Goal: Task Accomplishment & Management: Use online tool/utility

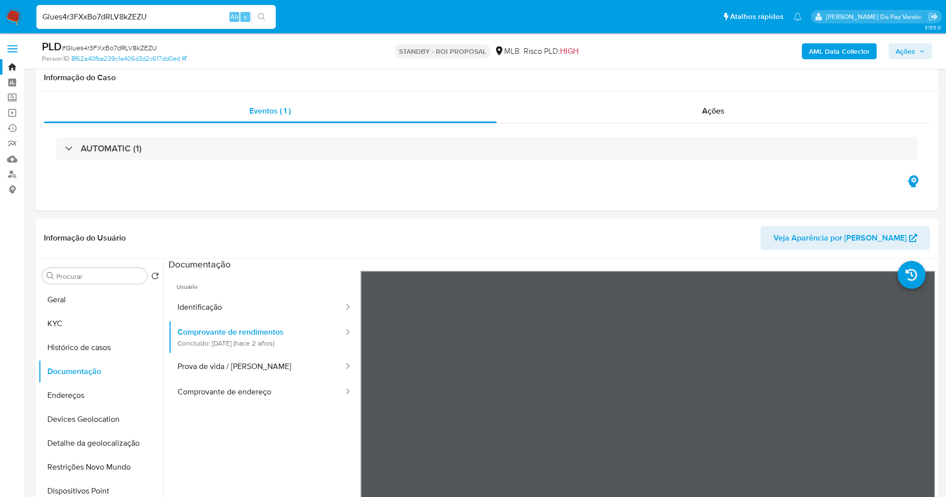
select select "10"
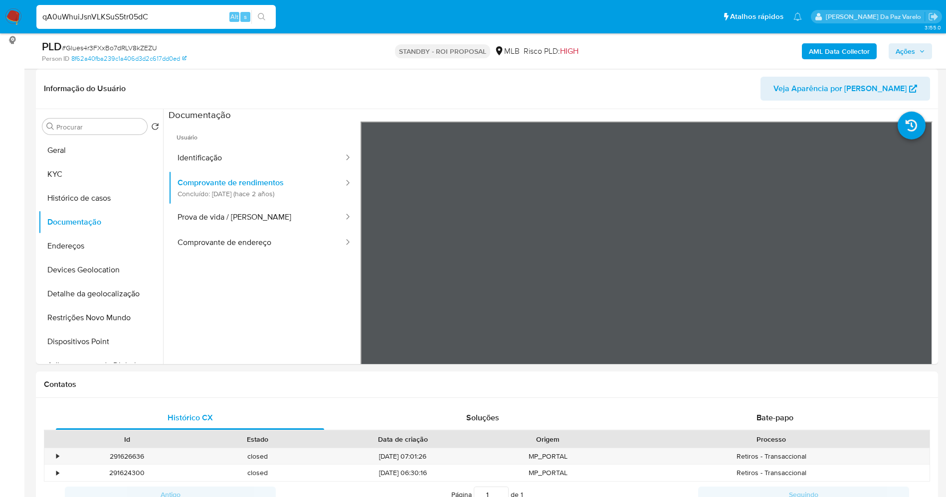
type input "qA0uWhuiJsnVLKSuS5tr05dC"
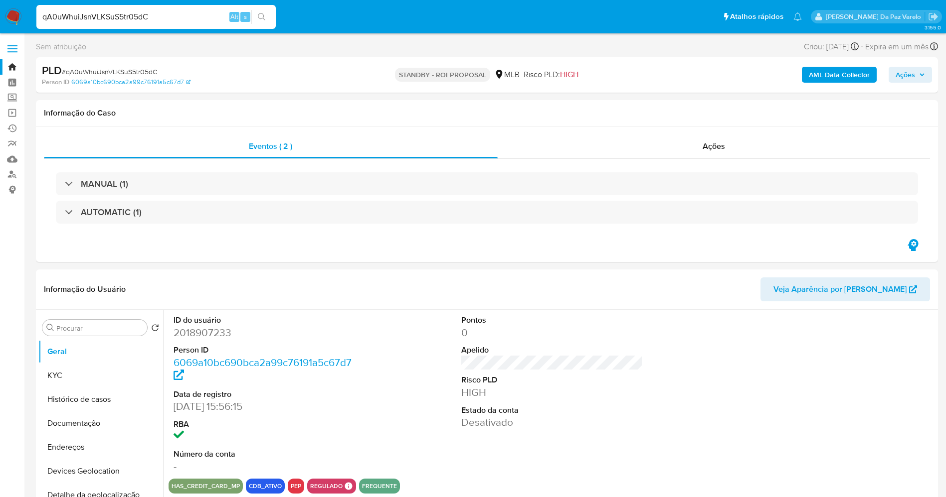
select select "10"
click at [70, 367] on button "KYC" at bounding box center [96, 376] width 117 height 24
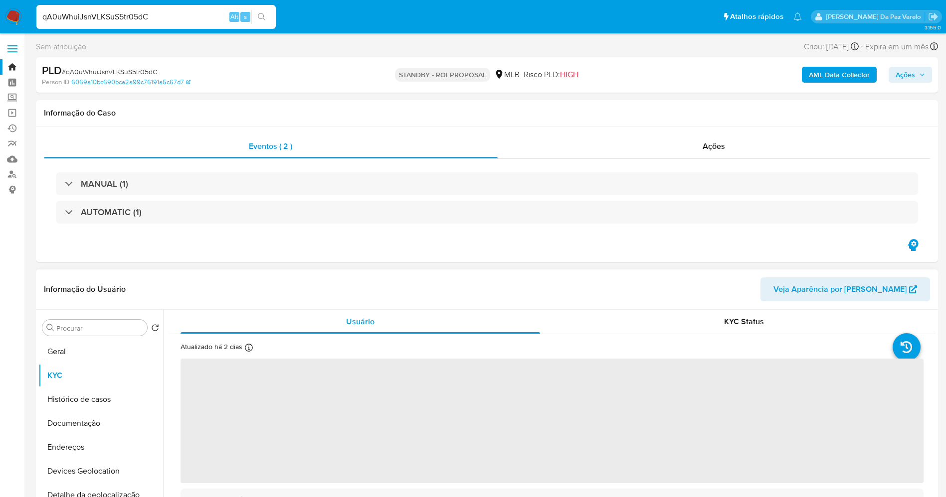
click at [246, 345] on icon at bounding box center [249, 348] width 8 height 8
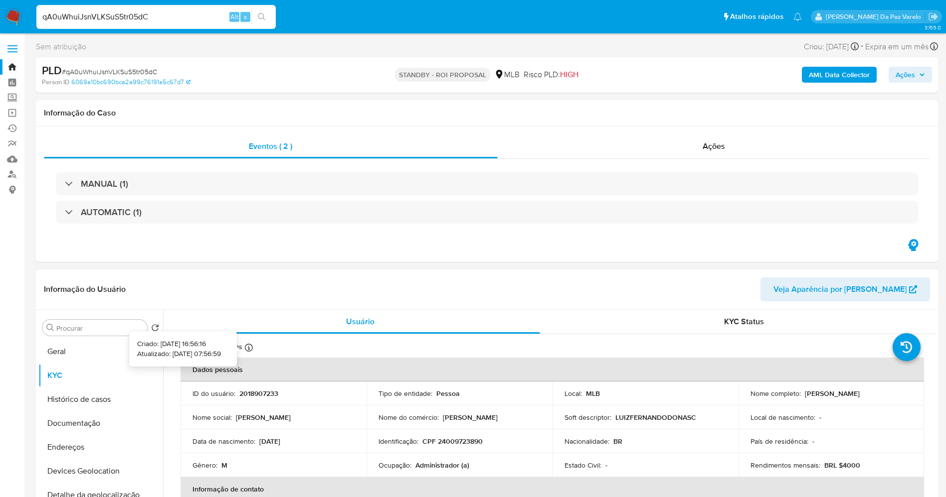
click at [245, 344] on icon at bounding box center [249, 348] width 8 height 8
click at [84, 357] on button "Geral" at bounding box center [96, 352] width 117 height 24
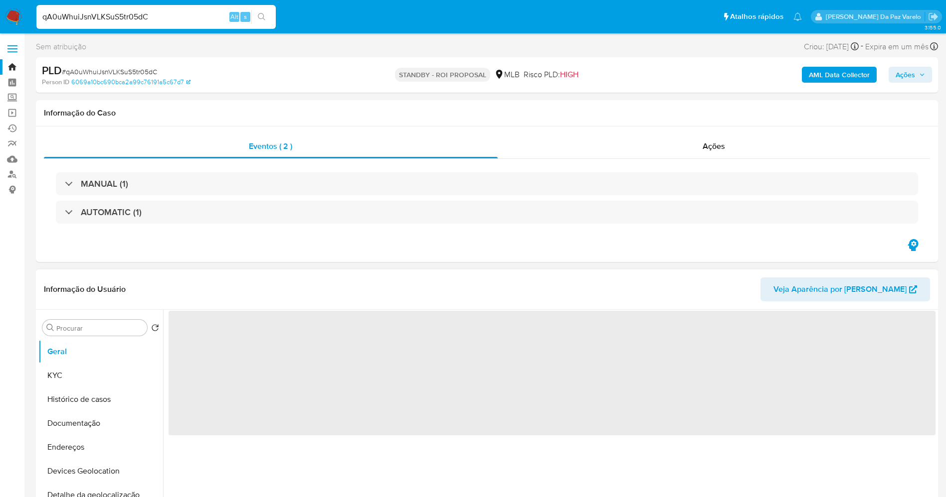
scroll to position [75, 0]
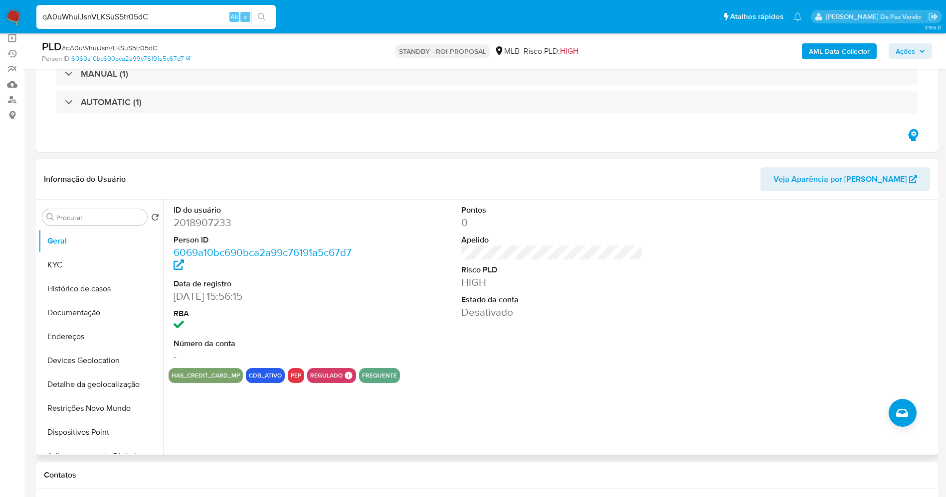
click at [196, 16] on input "qA0uWhuiJsnVLKSuS5tr05dC" at bounding box center [155, 16] width 239 height 13
click at [117, 218] on input "Procurar" at bounding box center [99, 217] width 87 height 9
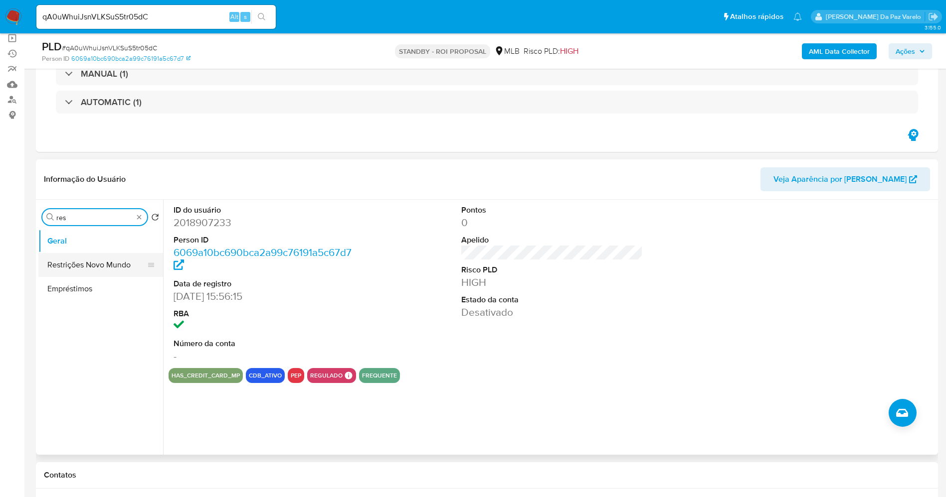
type input "res"
click at [105, 267] on button "Restrições Novo Mundo" at bounding box center [96, 265] width 117 height 24
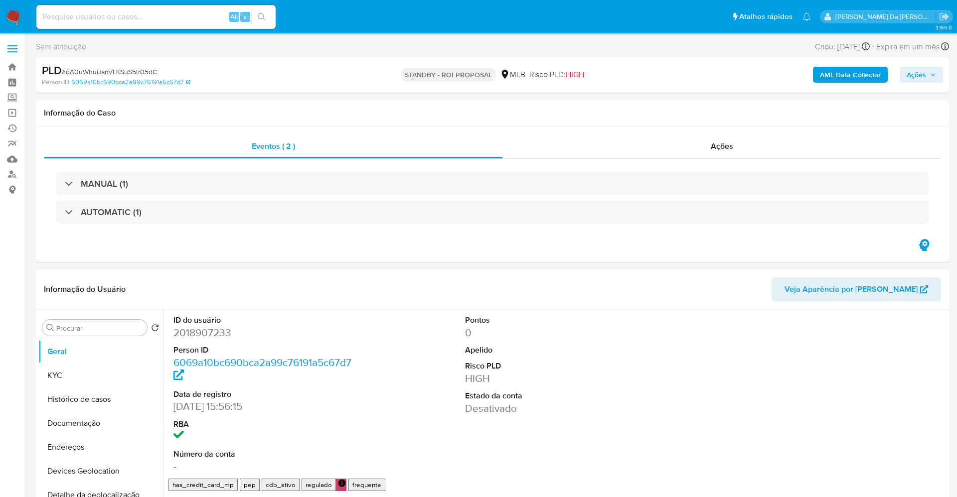
select select "10"
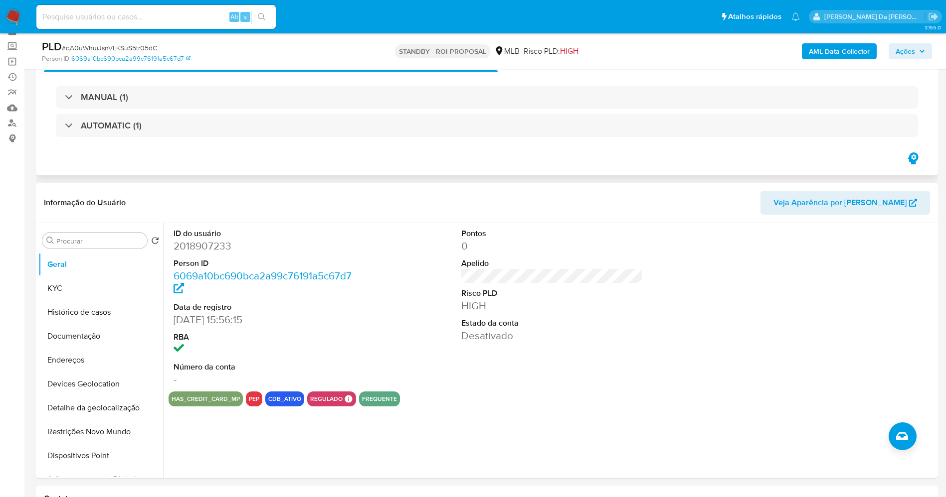
scroll to position [75, 0]
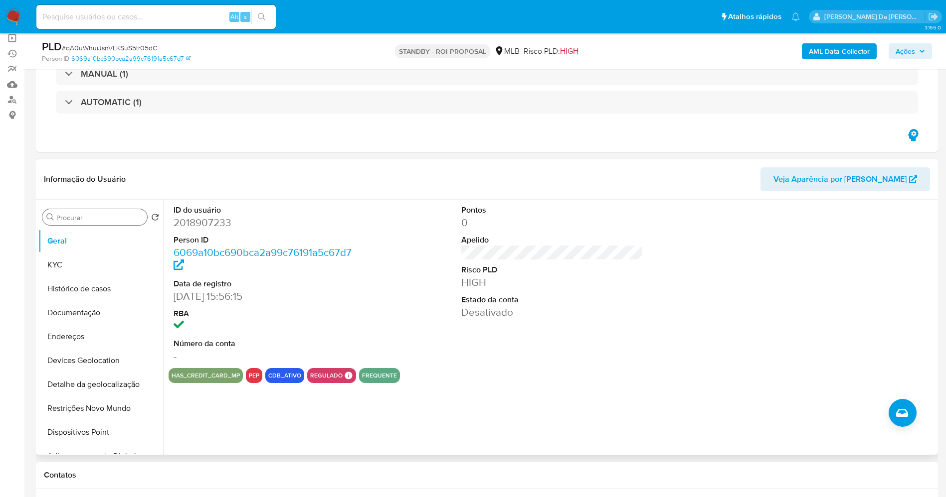
click at [95, 221] on input "Procurar" at bounding box center [99, 217] width 87 height 9
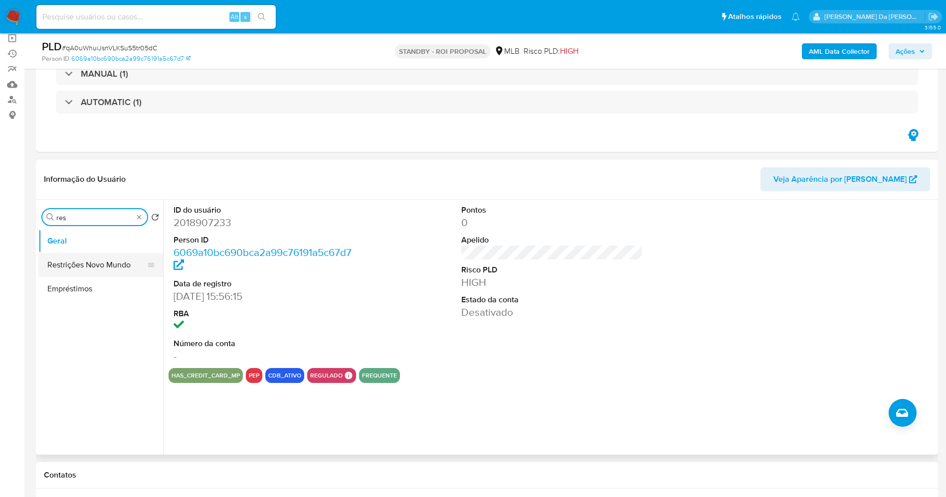
type input "res"
click at [118, 275] on button "Restrições Novo Mundo" at bounding box center [96, 265] width 117 height 24
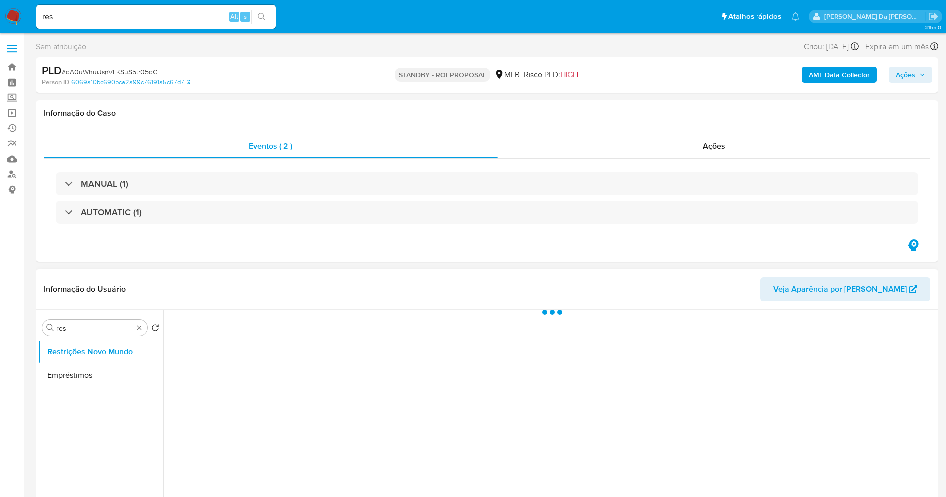
select select "10"
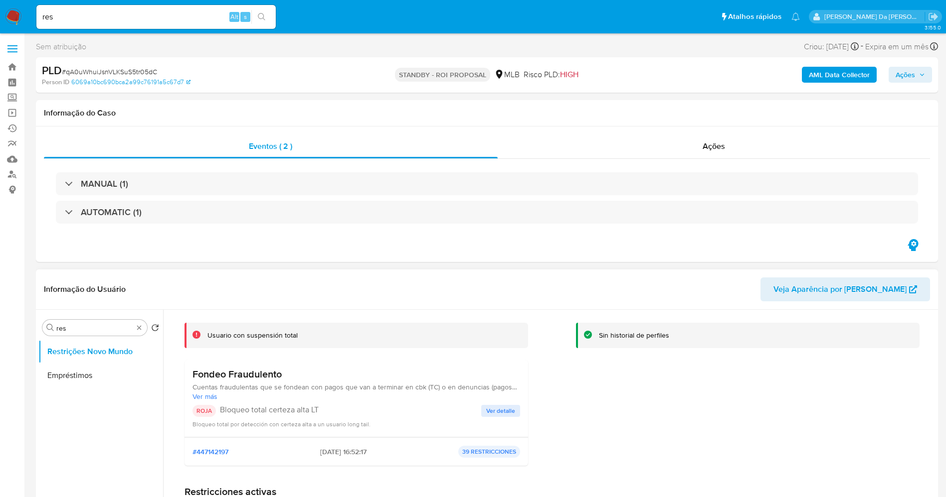
scroll to position [75, 0]
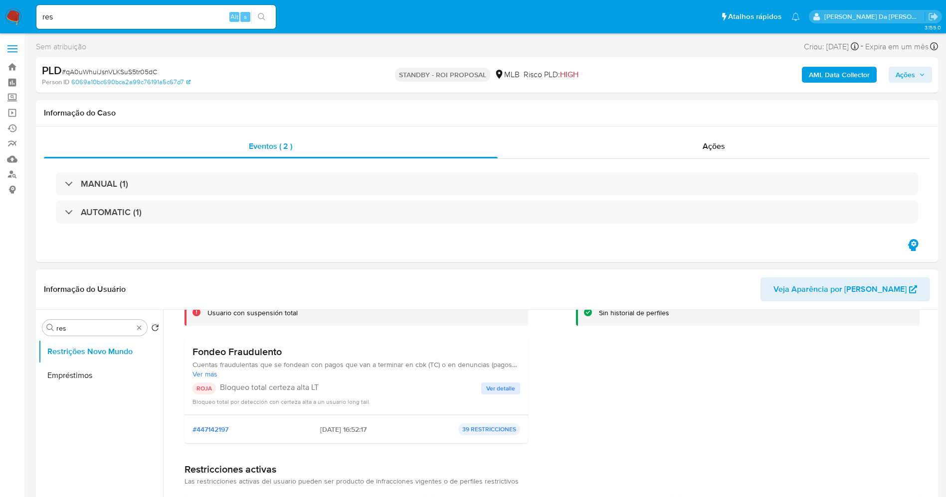
click at [499, 391] on span "Ver detalle" at bounding box center [500, 389] width 29 height 10
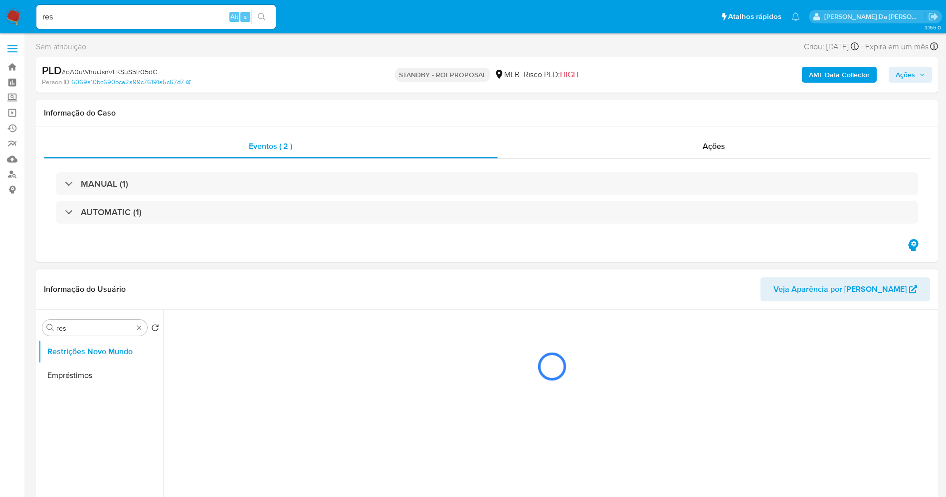
scroll to position [0, 0]
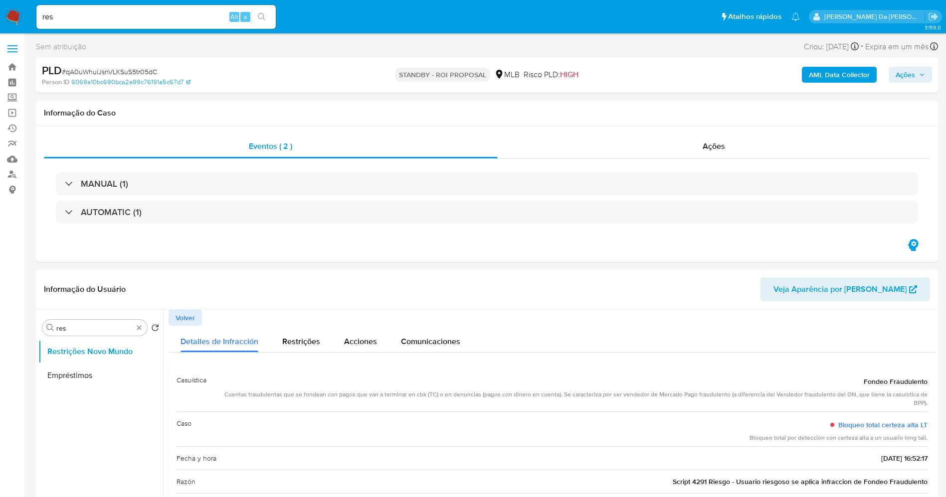
click at [210, 13] on input "res" at bounding box center [155, 16] width 239 height 13
paste input "gaR95KvK7UhYrzg8PheOWt68"
click at [210, 13] on input "resgaR95KvK7UhYrzg8PheOWt68" at bounding box center [155, 16] width 239 height 13
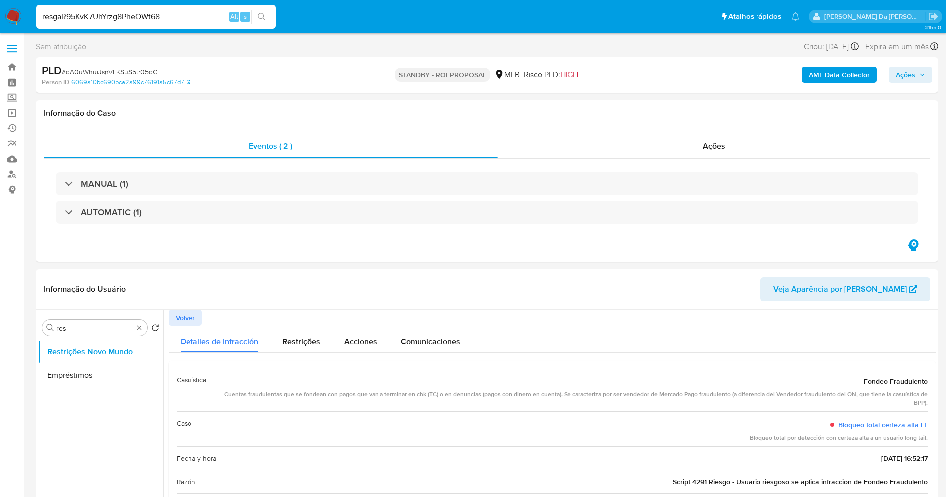
paste input
type input "gaR95KvK7UhYrzg8PheOWt68"
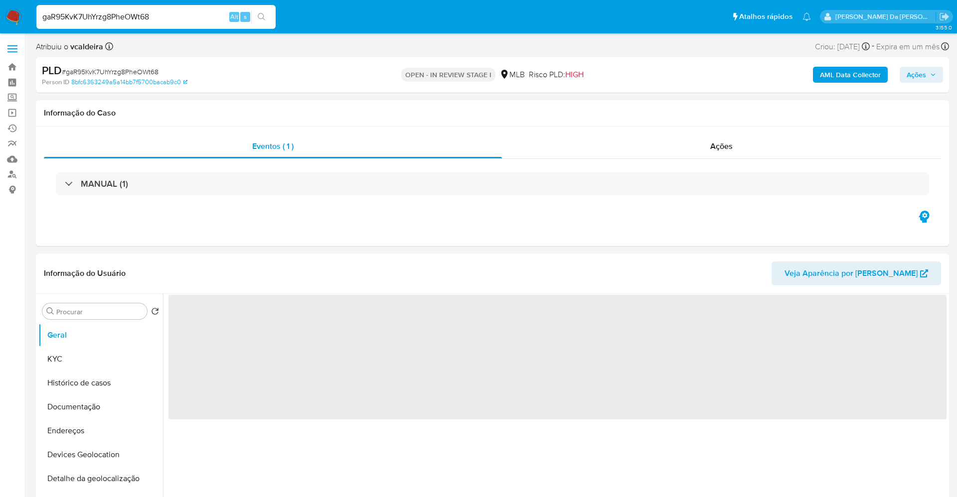
select select "10"
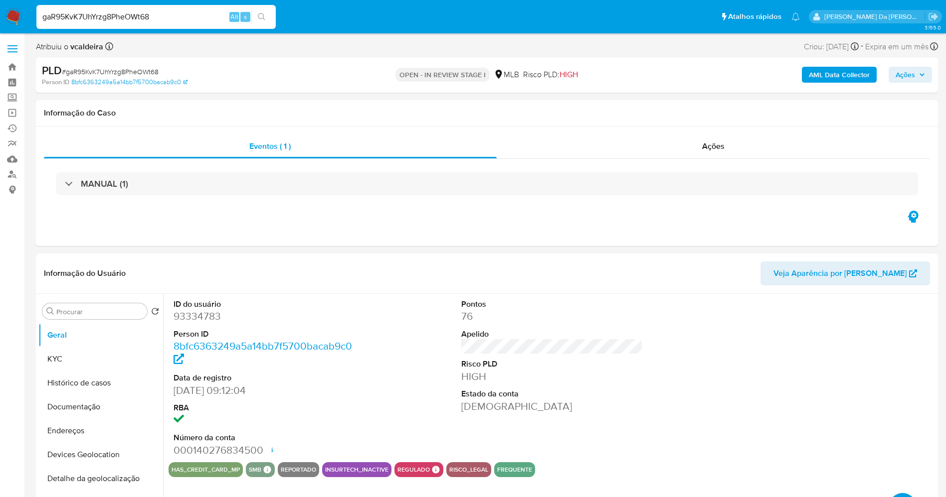
click at [191, 24] on div "gaR95KvK7UhYrzg8PheOWt68 Alt s" at bounding box center [155, 17] width 239 height 24
click at [190, 17] on input "gaR95KvK7UhYrzg8PheOWt68" at bounding box center [155, 16] width 239 height 13
click at [241, 144] on div "Eventos ( 1 )" at bounding box center [270, 147] width 453 height 24
click at [115, 350] on button "KYC" at bounding box center [96, 359] width 117 height 24
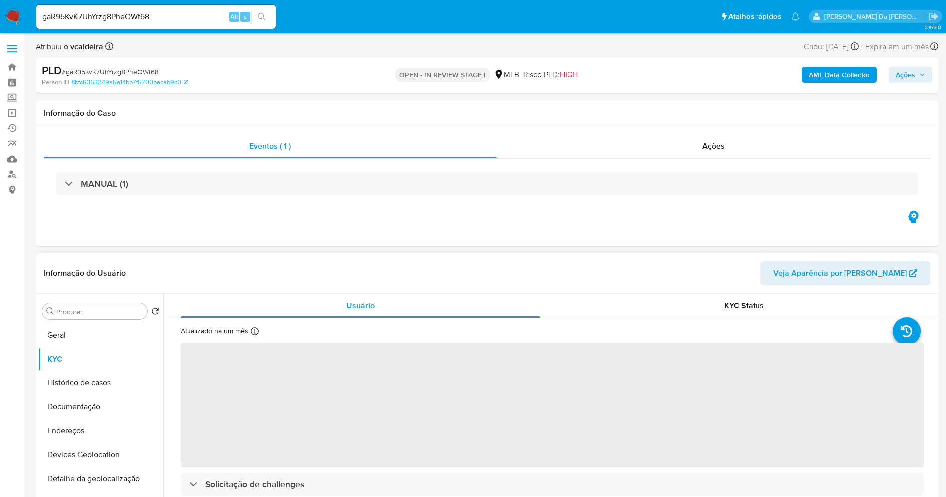
click at [252, 332] on icon at bounding box center [255, 332] width 8 height 8
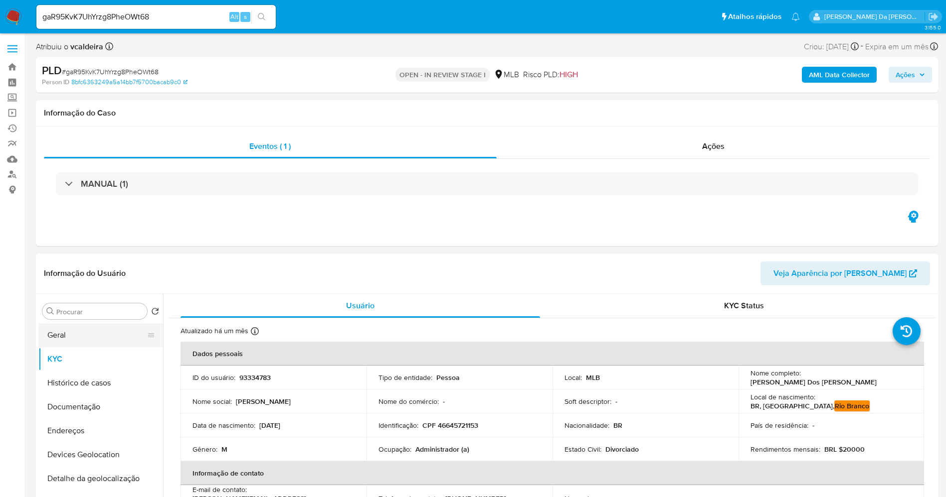
click at [88, 333] on button "Geral" at bounding box center [96, 336] width 117 height 24
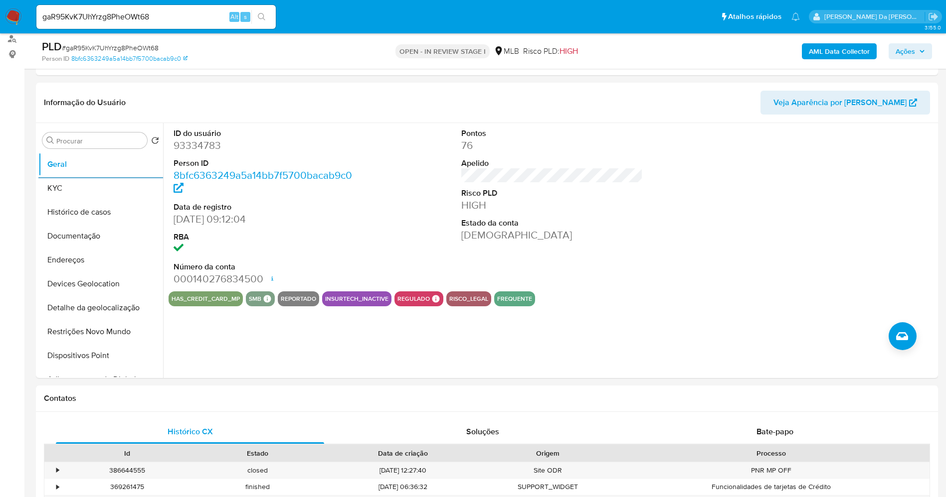
scroll to position [150, 0]
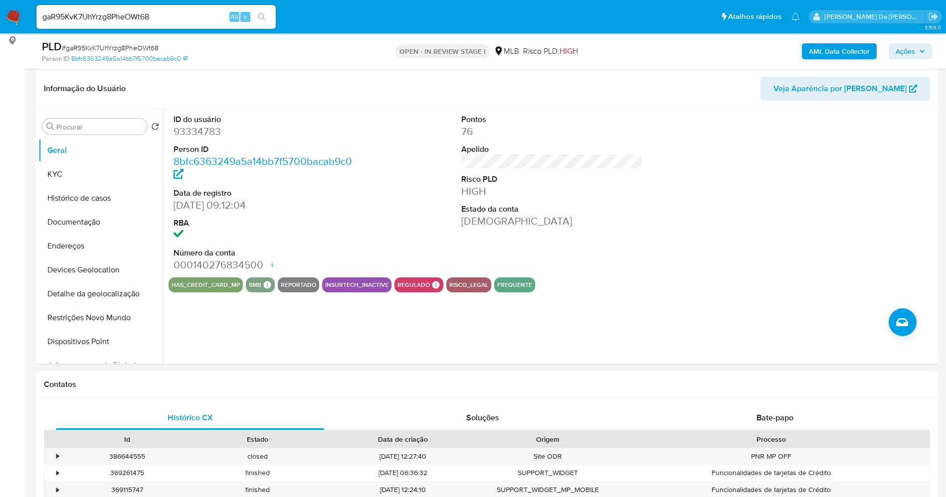
click at [220, 17] on input "gaR95KvK7UhYrzg8PheOWt68" at bounding box center [155, 16] width 239 height 13
paste input "wRoGvJUDnvJK9RaD3NSv3D2z"
type input "wRoGvJUDnvJK9RaD3NSv3D2z"
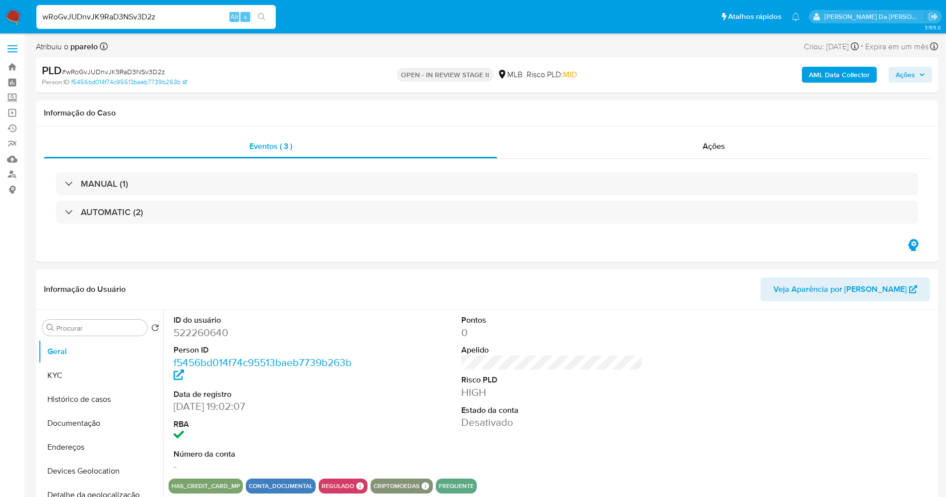
select select "10"
click at [200, 13] on input "wRoGvJUDnvJK9RaD3NSv3D2z" at bounding box center [155, 16] width 239 height 13
paste input "XBXDabqmiTKO2oDjI92ixqnQ"
type input "XBXDabqmiTKO2oDjI92ixqnQ"
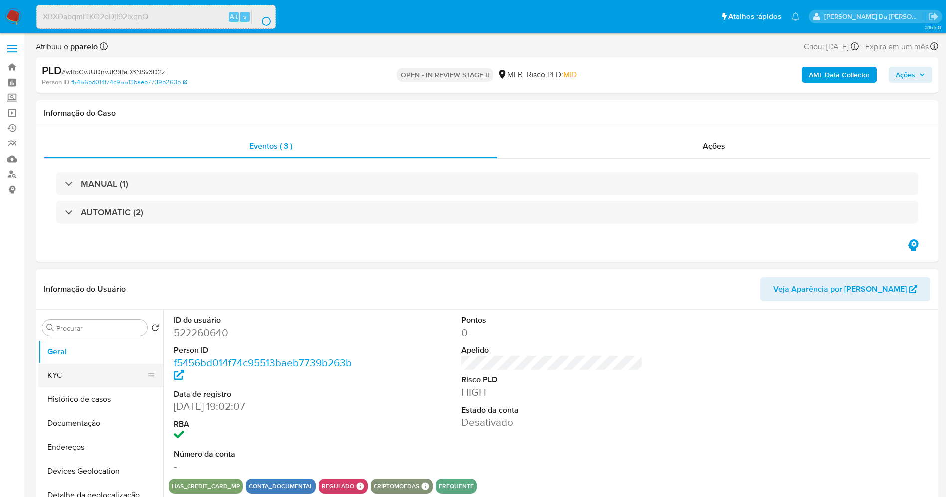
click at [133, 373] on button "KYC" at bounding box center [96, 376] width 117 height 24
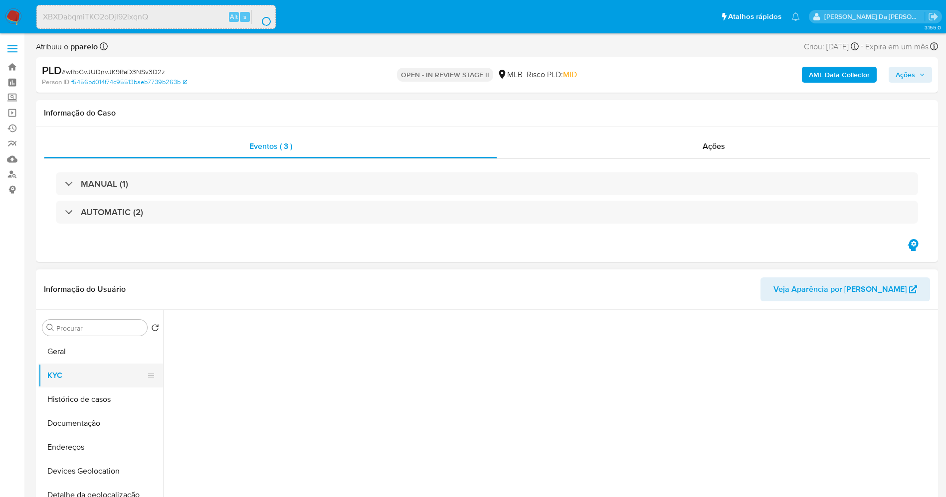
click at [86, 378] on button "KYC" at bounding box center [96, 376] width 117 height 24
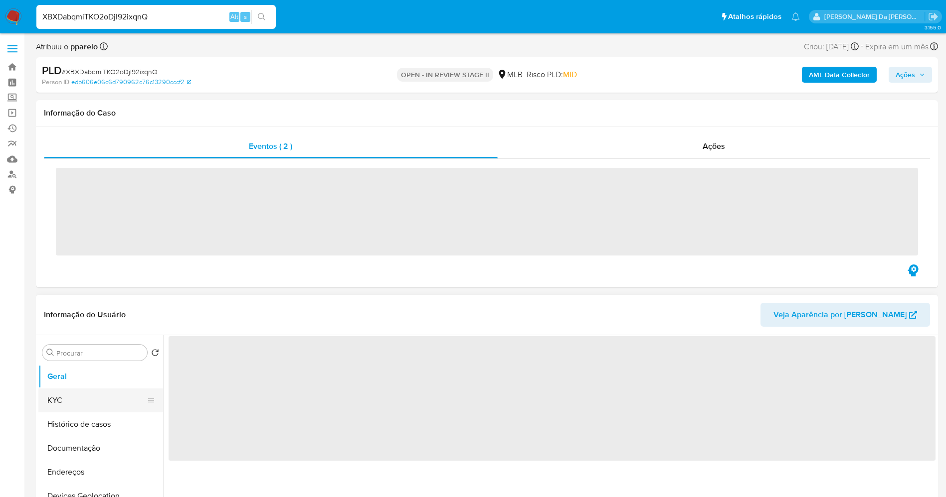
click at [91, 408] on button "KYC" at bounding box center [96, 401] width 117 height 24
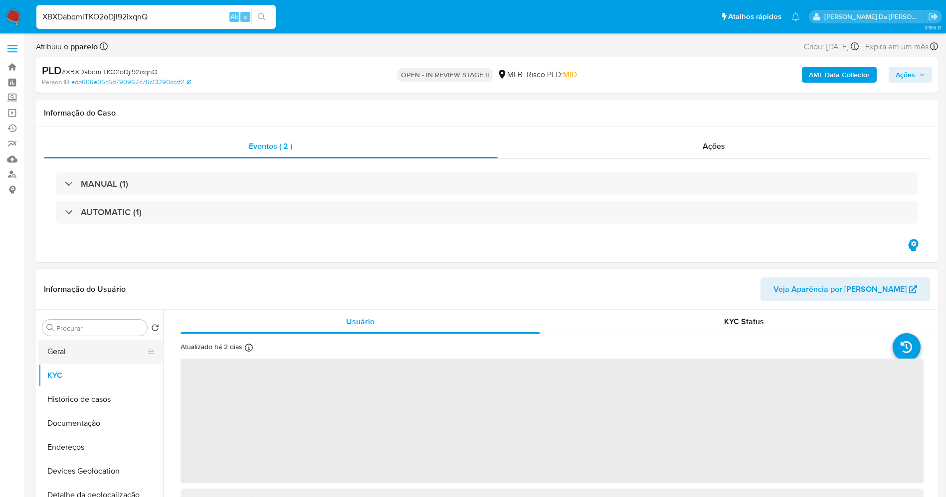
select select "10"
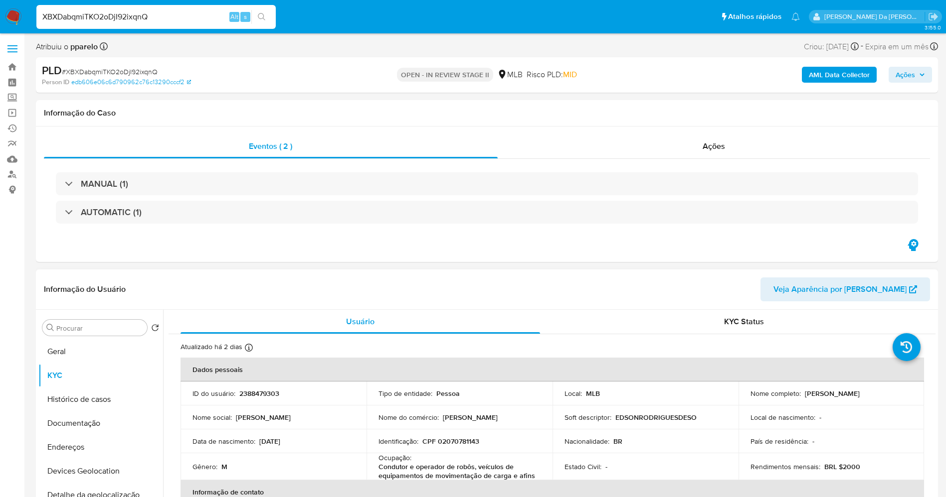
click at [251, 348] on icon at bounding box center [249, 348] width 8 height 8
click at [95, 351] on button "Geral" at bounding box center [96, 352] width 117 height 24
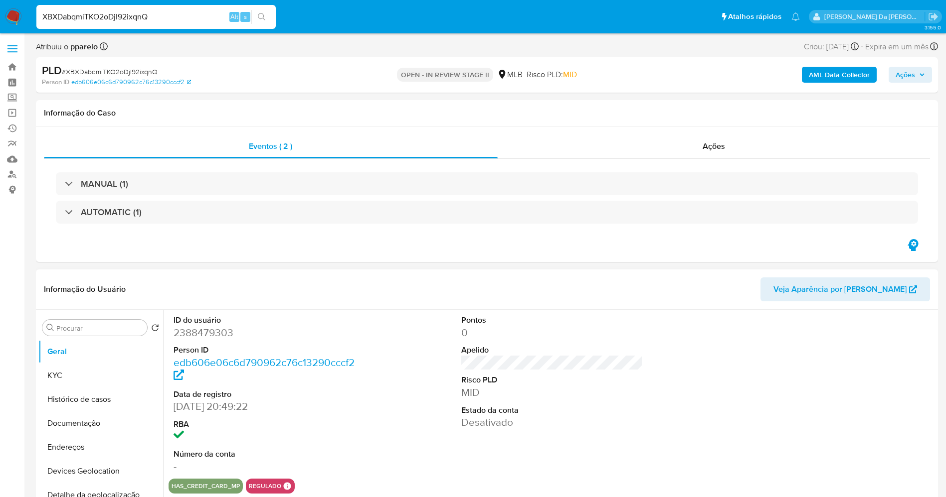
click at [189, 15] on input "XBXDabqmiTKO2oDjI92ixqnQ" at bounding box center [155, 16] width 239 height 13
paste input "jNL3f7BSnczudcATQW0c1woE"
type input "jNL3f7BSnczudcATQW0c1woE"
select select "10"
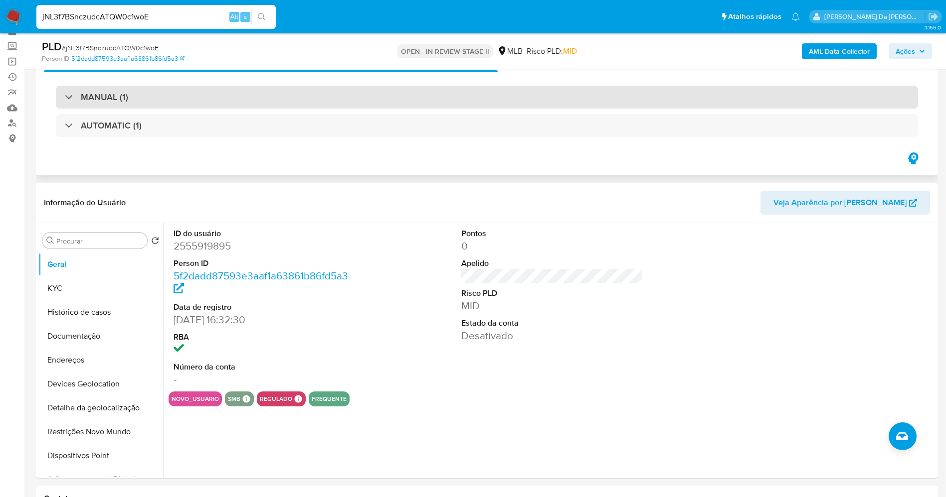
scroll to position [75, 0]
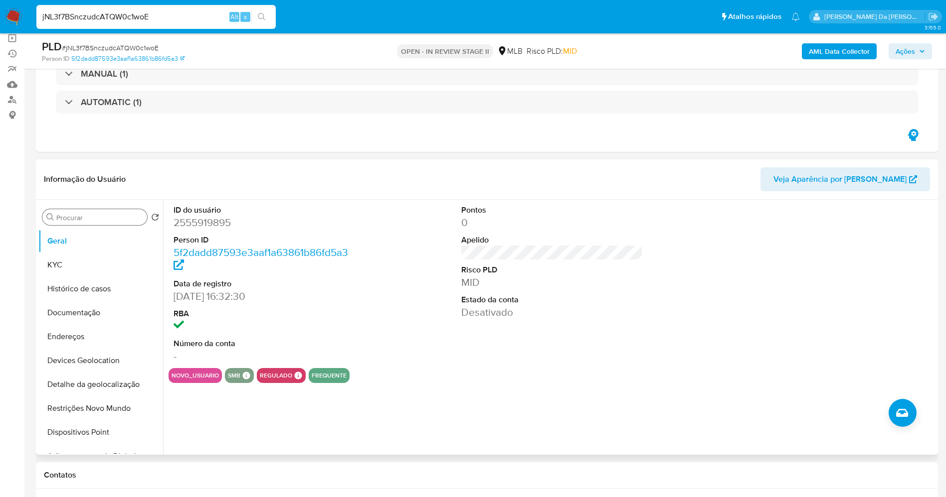
click at [126, 218] on input "Procurar" at bounding box center [99, 217] width 87 height 9
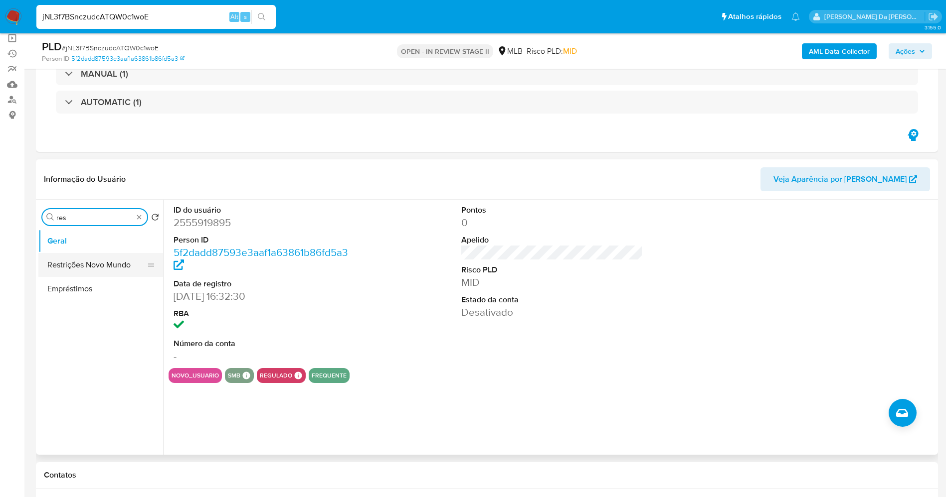
type input "res"
click at [90, 267] on button "Restrições Novo Mundo" at bounding box center [96, 265] width 117 height 24
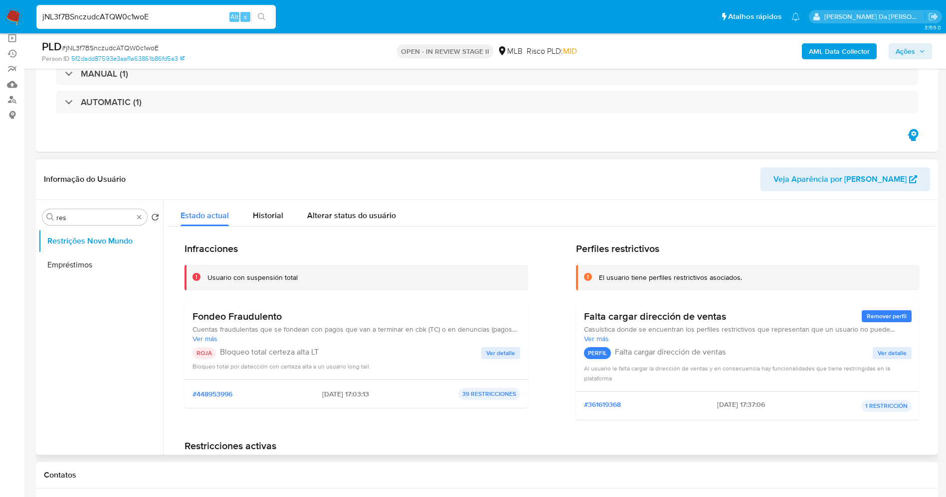
click at [496, 354] on span "Ver detalle" at bounding box center [500, 353] width 29 height 10
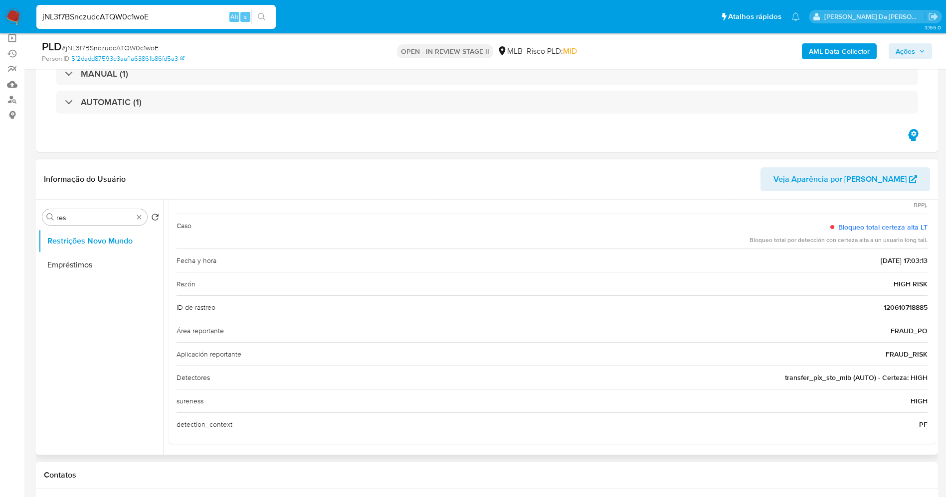
scroll to position [93, 0]
click at [215, 13] on input "jNL3f7BSnczudcATQW0c1woE" at bounding box center [155, 16] width 239 height 13
paste input "ysnePa8HZYS1rrBZPHqdxIay"
type input "ysnePa8HZYS1rrBZPHqdxIay"
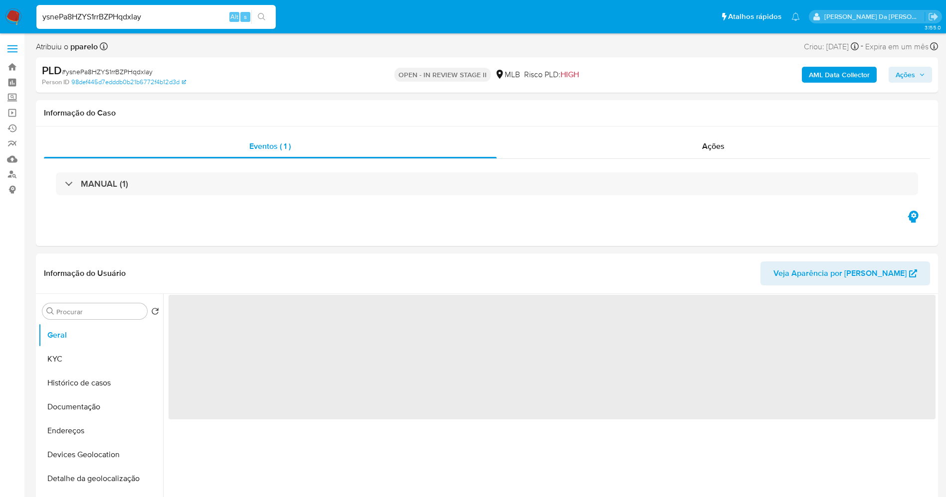
select select "10"
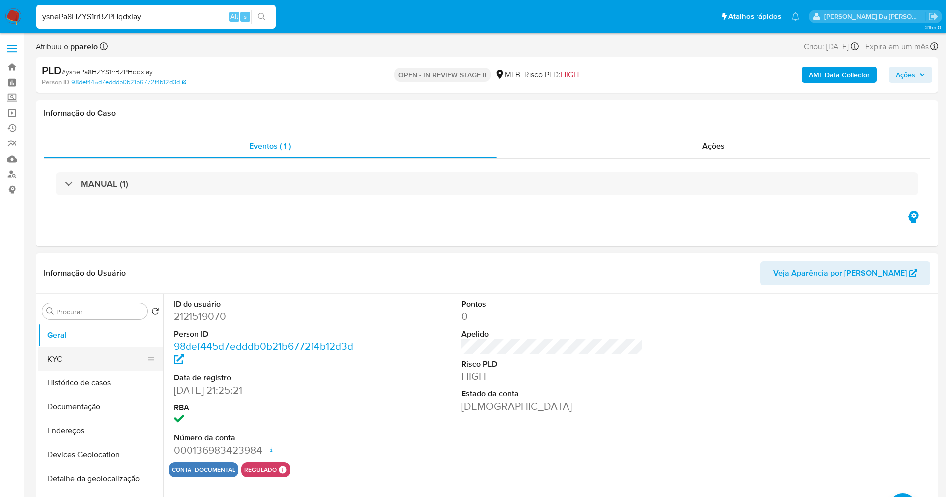
click at [104, 358] on button "KYC" at bounding box center [96, 359] width 117 height 24
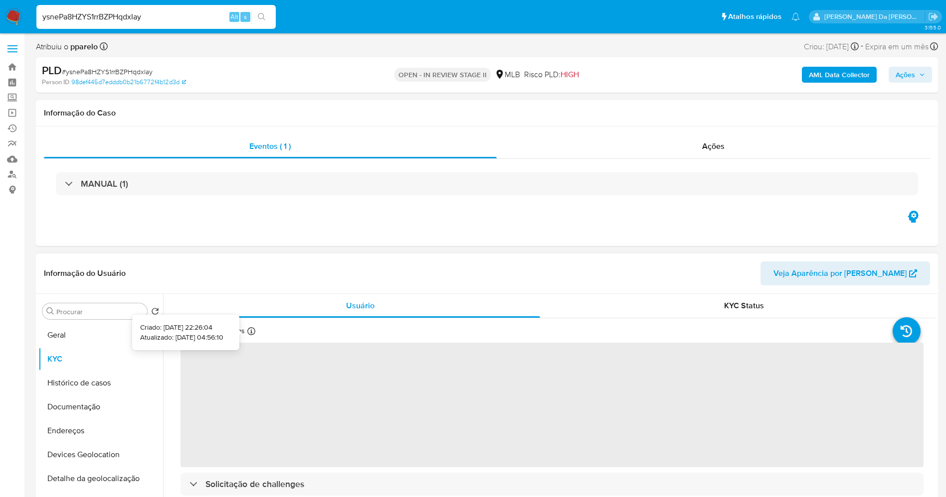
click at [253, 333] on icon at bounding box center [251, 332] width 8 height 8
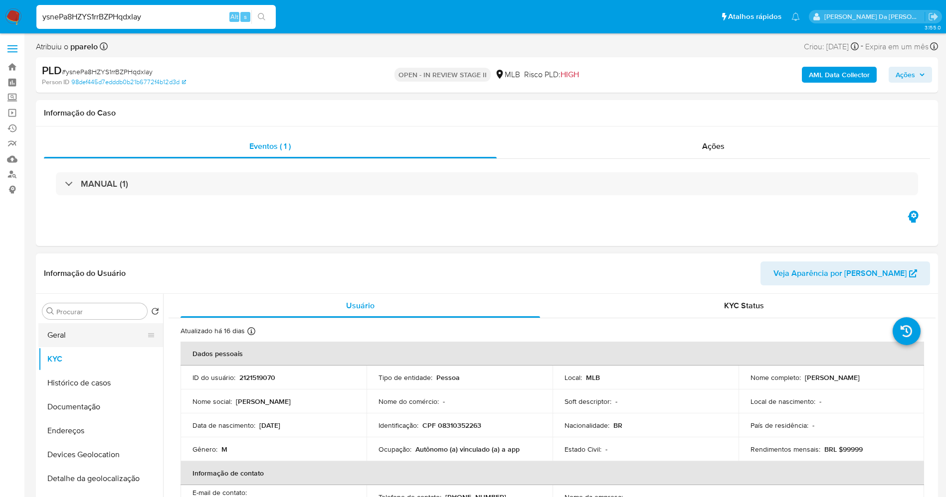
click at [101, 338] on button "Geral" at bounding box center [96, 336] width 117 height 24
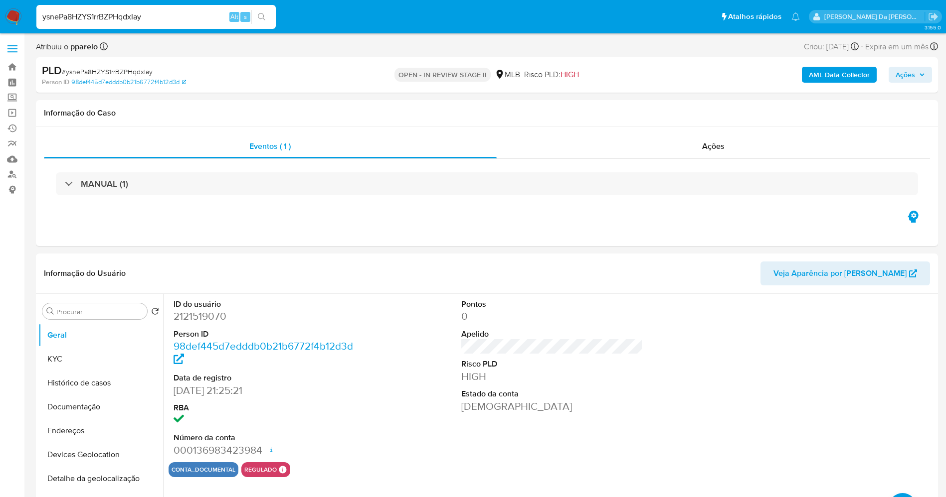
click at [183, 18] on input "ysnePa8HZYS1rrBZPHqdxIay" at bounding box center [155, 16] width 239 height 13
paste input "aQawODz6ICHxkSO8amW4TVMC"
type input "aQawODz6ICHxkSO8amW4TVMC"
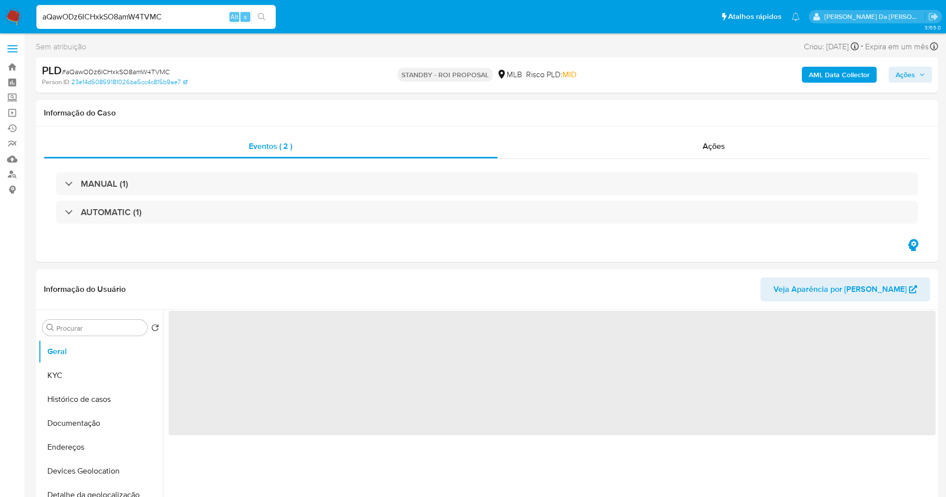
select select "10"
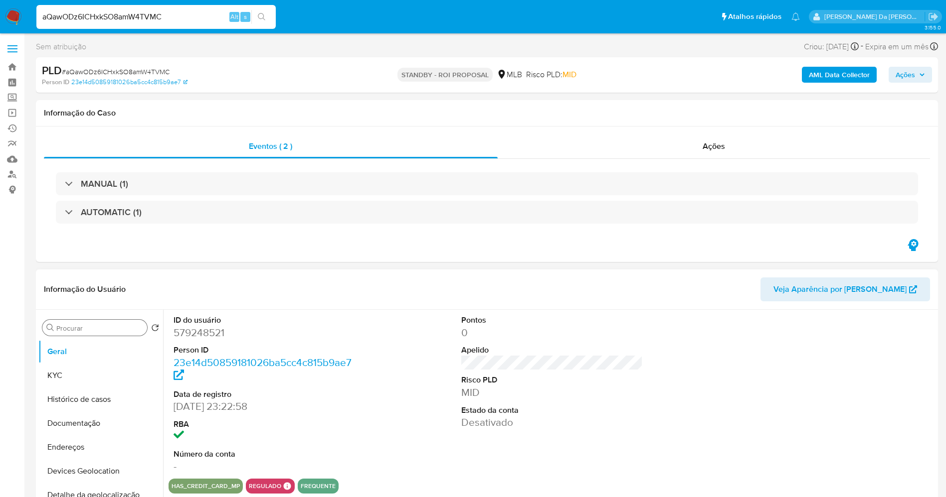
click at [90, 330] on input "Procurar" at bounding box center [99, 328] width 87 height 9
click at [90, 329] on input "e" at bounding box center [94, 328] width 77 height 9
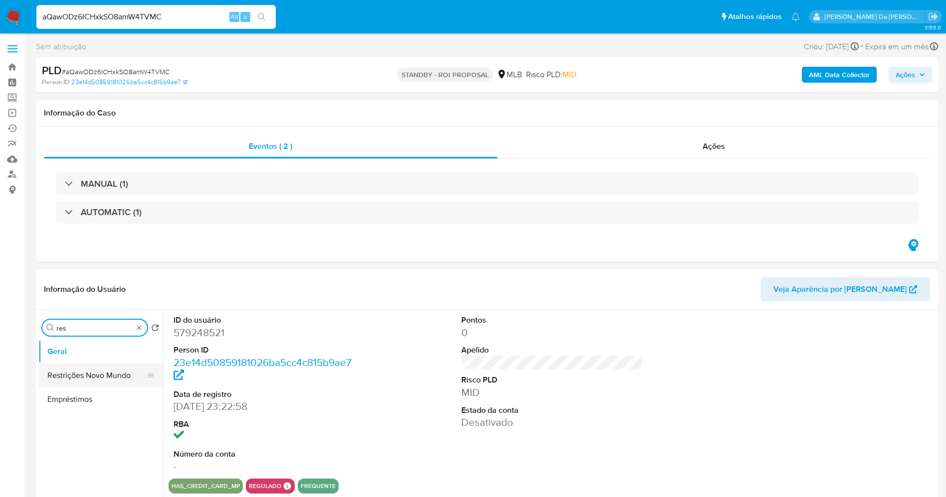
type input "res"
click at [96, 372] on button "Restrições Novo Mundo" at bounding box center [96, 376] width 117 height 24
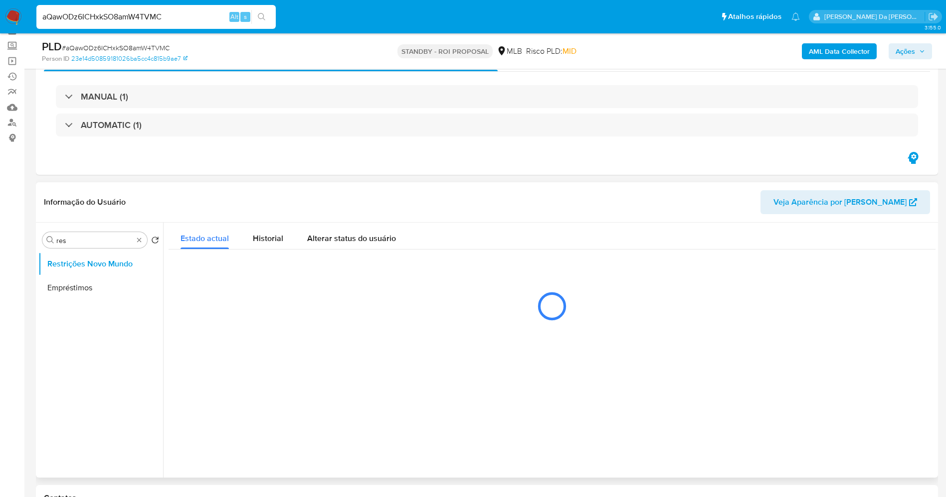
scroll to position [75, 0]
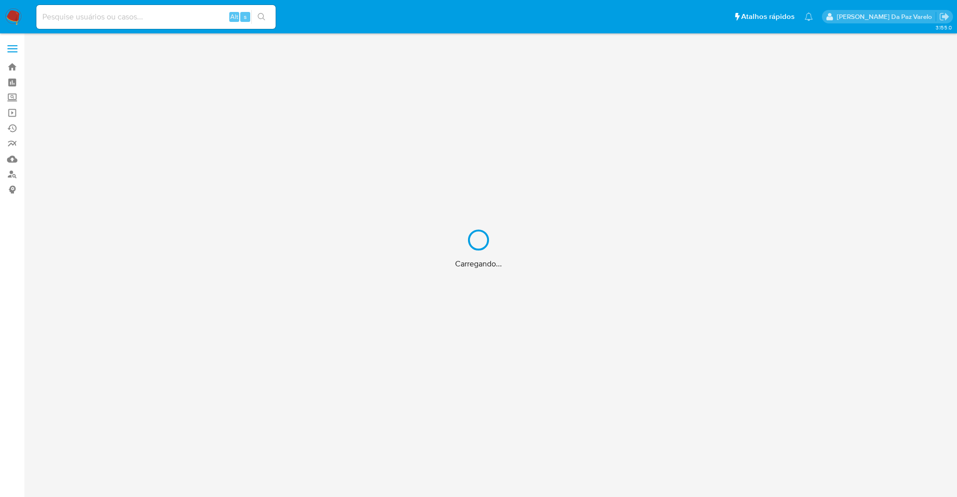
click at [12, 116] on div "Carregando..." at bounding box center [478, 248] width 957 height 497
click at [11, 111] on div "Carregando..." at bounding box center [478, 248] width 957 height 497
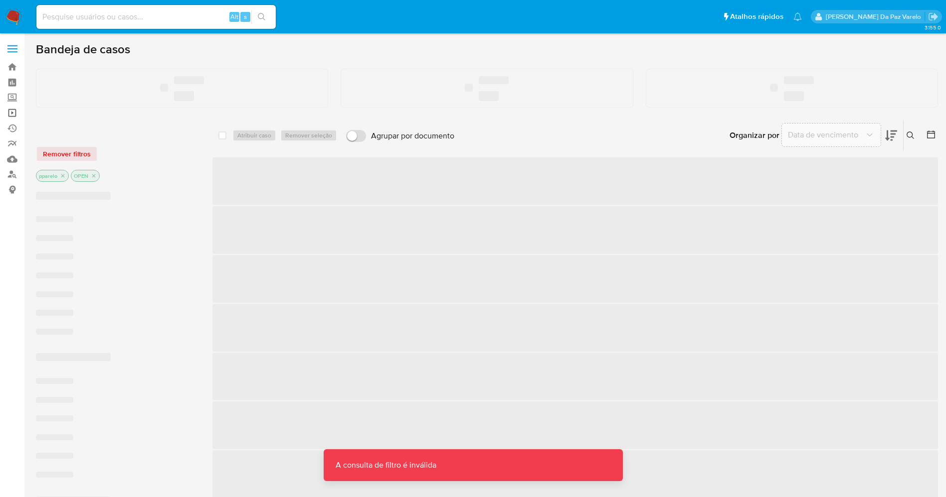
click at [15, 114] on link "Operações em massa" at bounding box center [59, 112] width 119 height 15
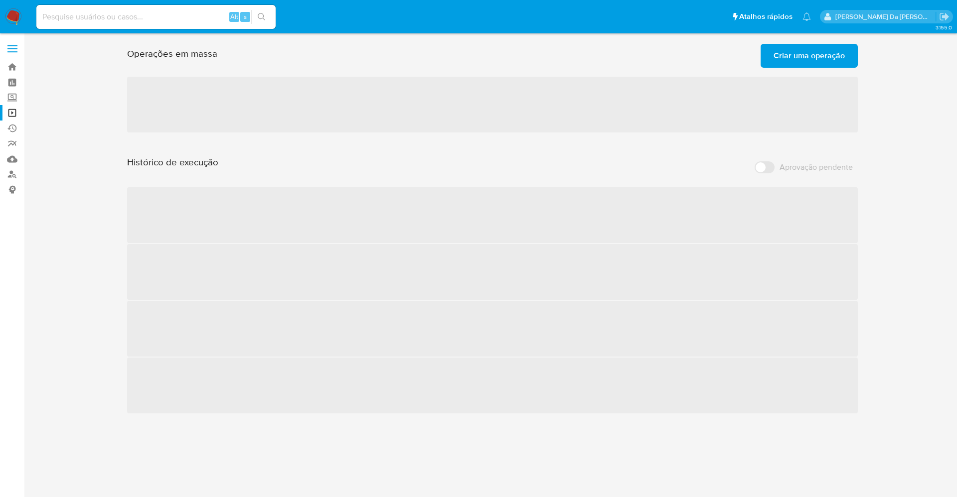
click at [786, 60] on span "Criar uma operação" at bounding box center [809, 56] width 71 height 22
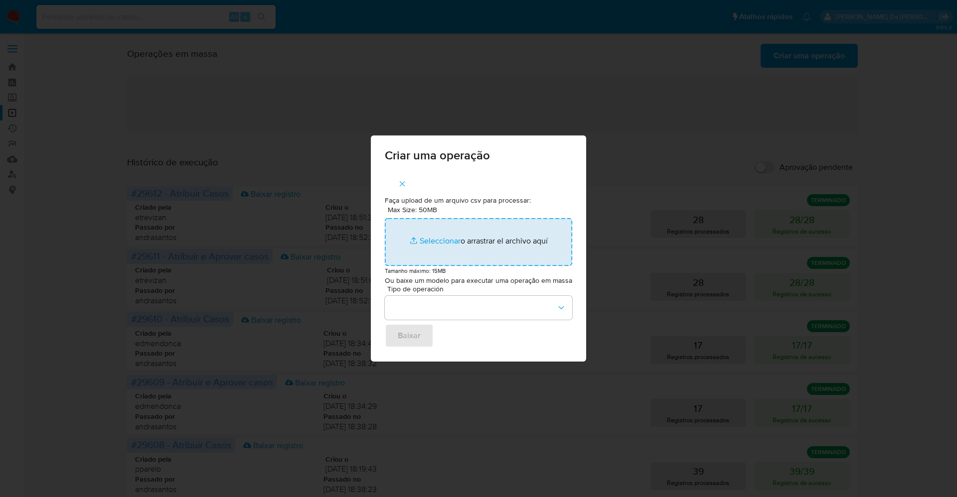
click at [450, 241] on input "Max Size: 50MB Seleccionar archivos" at bounding box center [478, 242] width 187 height 48
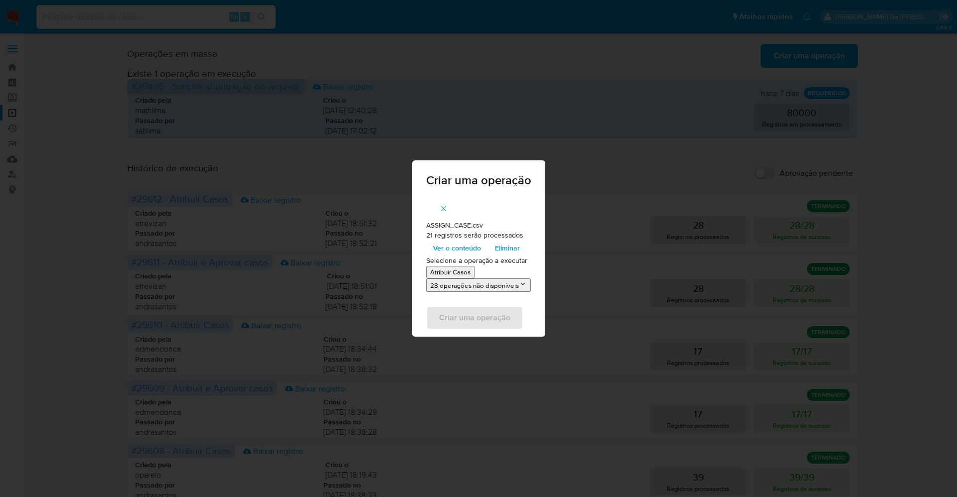
click at [451, 246] on span "Ver o conteúdo" at bounding box center [457, 248] width 48 height 14
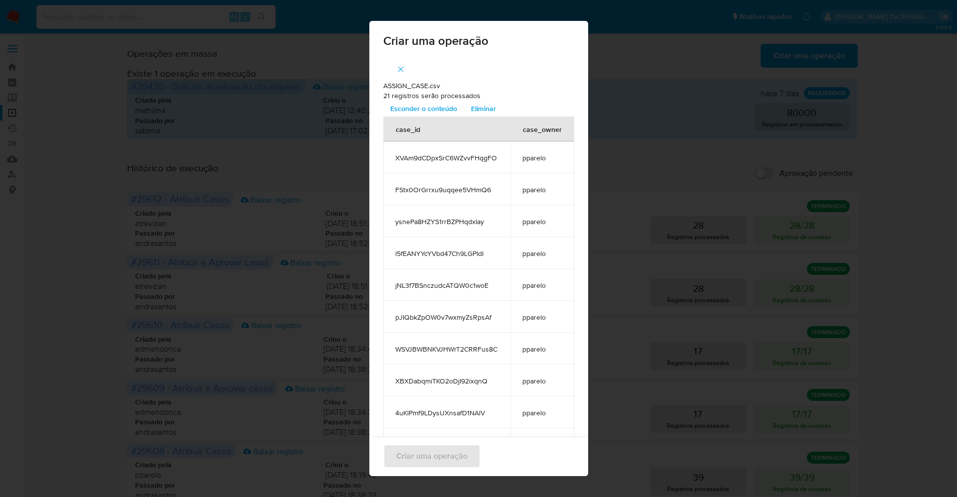
click at [424, 111] on span "Esconder o conteúdo" at bounding box center [423, 109] width 67 height 14
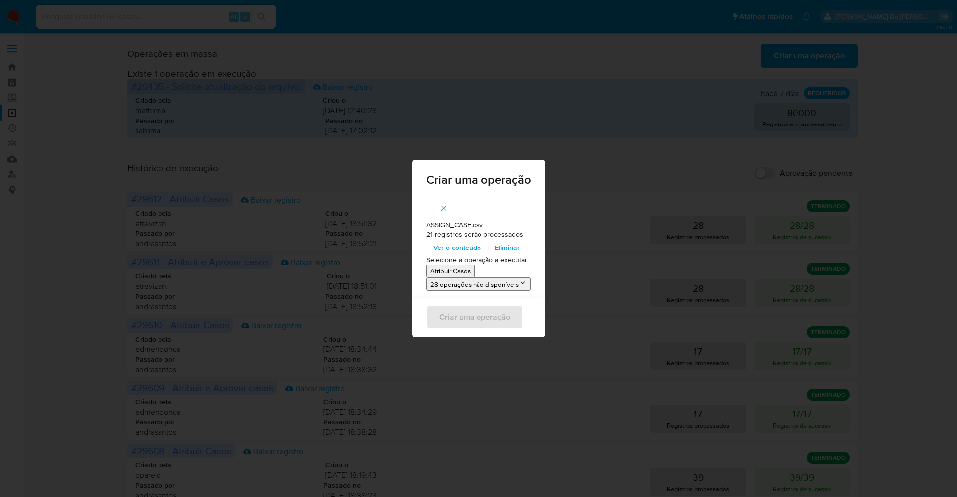
click at [449, 268] on p "Atribuir Casos" at bounding box center [450, 271] width 40 height 9
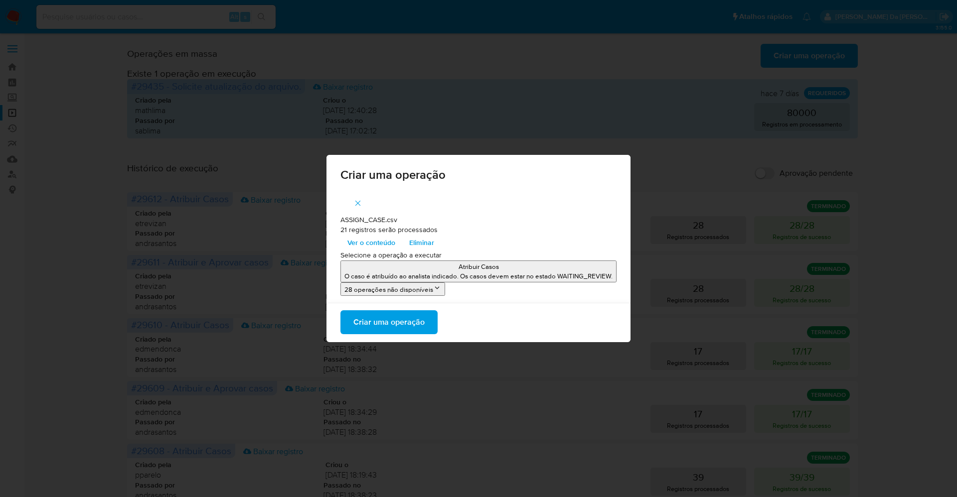
click at [418, 327] on span "Criar uma operação" at bounding box center [388, 323] width 71 height 22
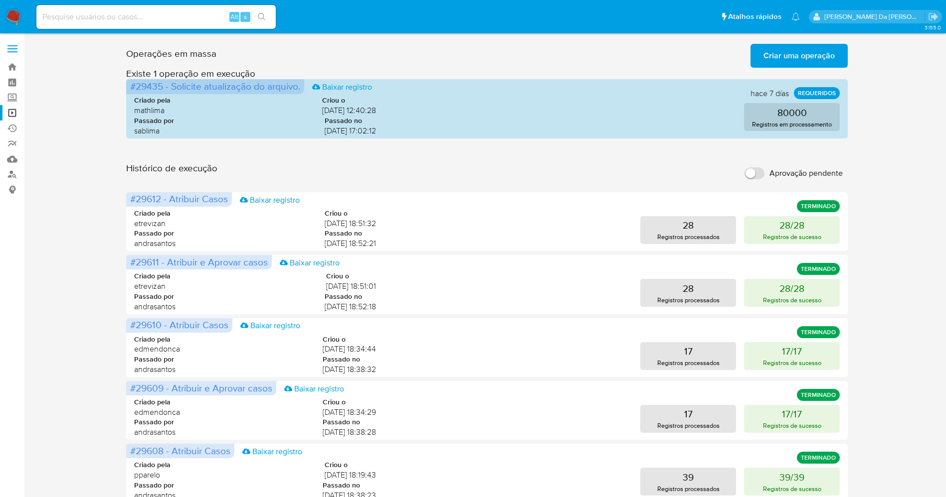
click at [765, 177] on label "Aprovação pendente" at bounding box center [793, 174] width 108 height 22
click at [759, 177] on input "Aprovação pendente" at bounding box center [754, 173] width 20 height 12
checkbox input "true"
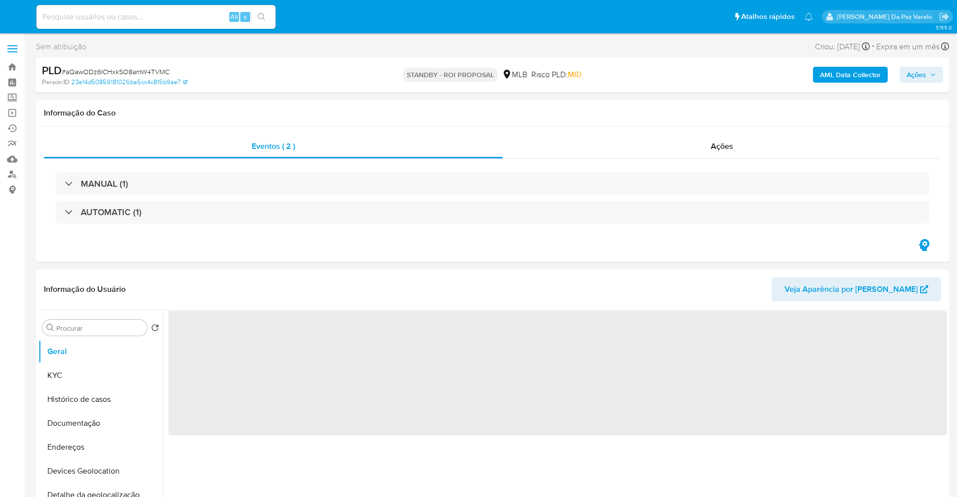
select select "10"
